Goal: Task Accomplishment & Management: Manage account settings

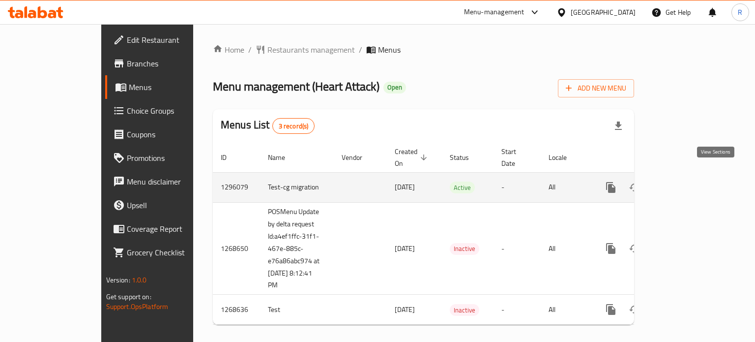
click at [693, 176] on link "enhanced table" at bounding box center [682, 187] width 24 height 24
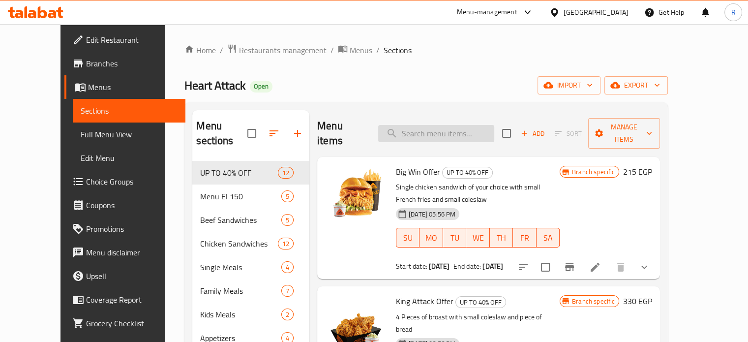
click at [456, 132] on input "search" at bounding box center [436, 133] width 116 height 17
paste input "Heart Attack Dinner Meal"
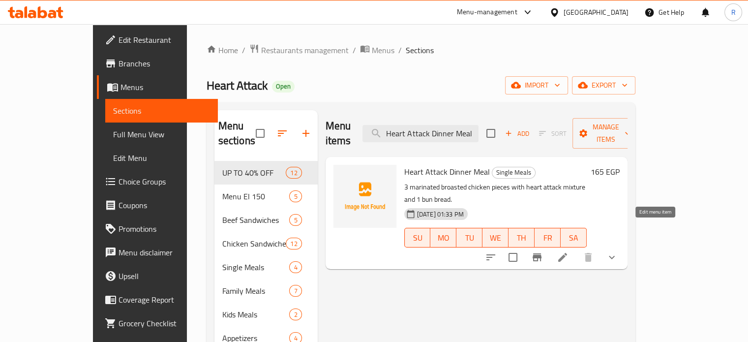
type input "Heart Attack Dinner Meal"
click at [568, 251] on icon at bounding box center [562, 257] width 12 height 12
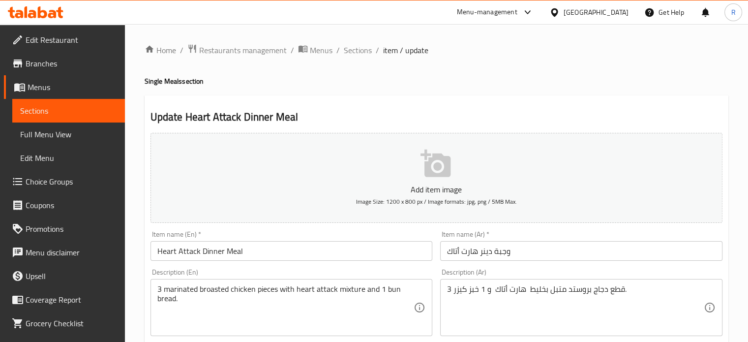
type input "اختيارك من:"
type input "0"
type input "1"
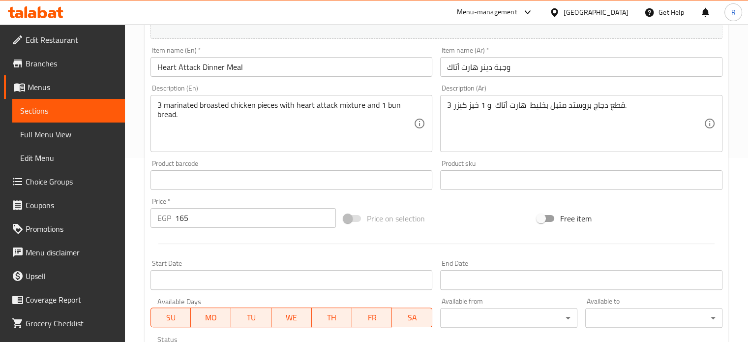
scroll to position [369, 0]
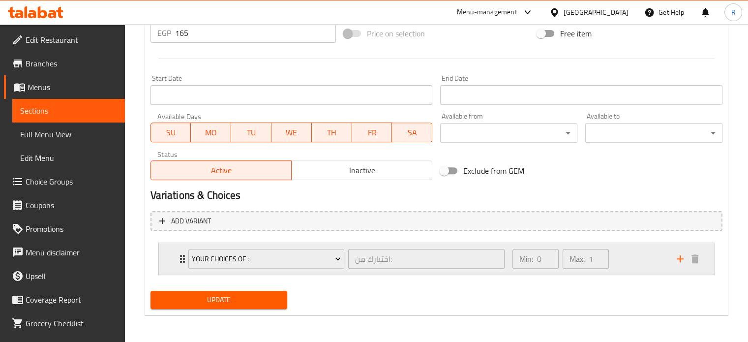
click at [185, 261] on div "your choices of : اختيارك من: ​" at bounding box center [346, 258] width 328 height 31
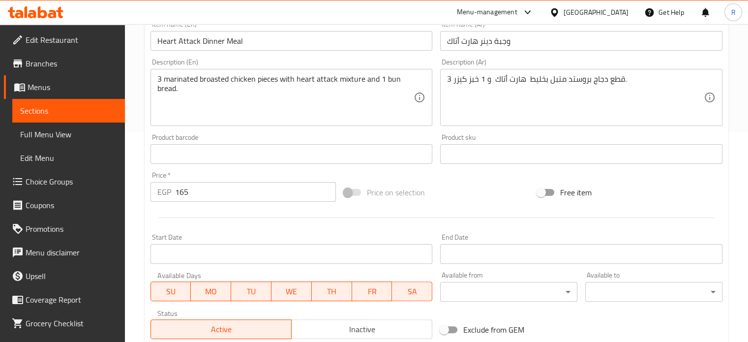
scroll to position [456, 0]
